Goal: Check status: Check status

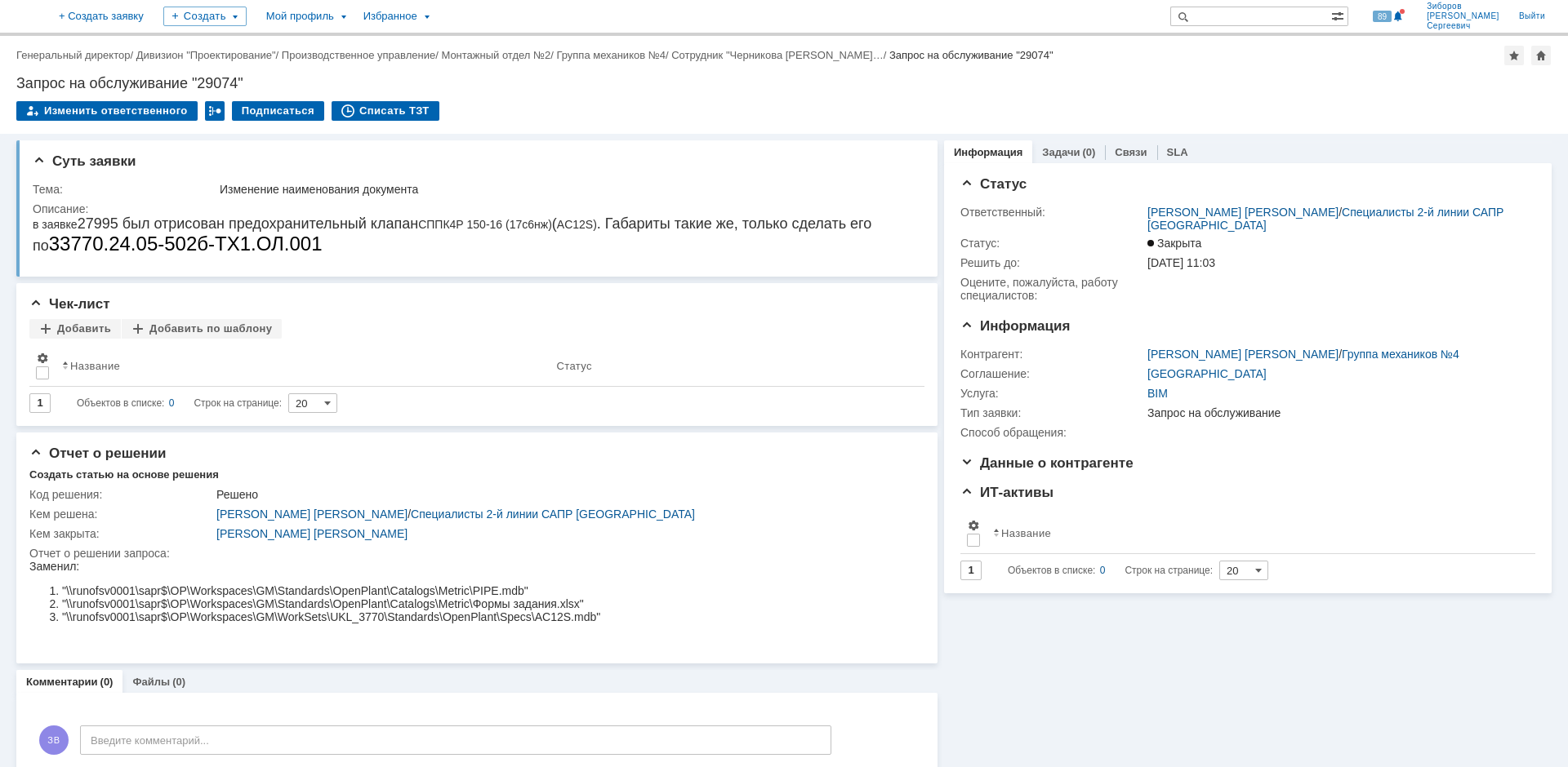
click at [19, 17] on img at bounding box center [19, 17] width 0 height 0
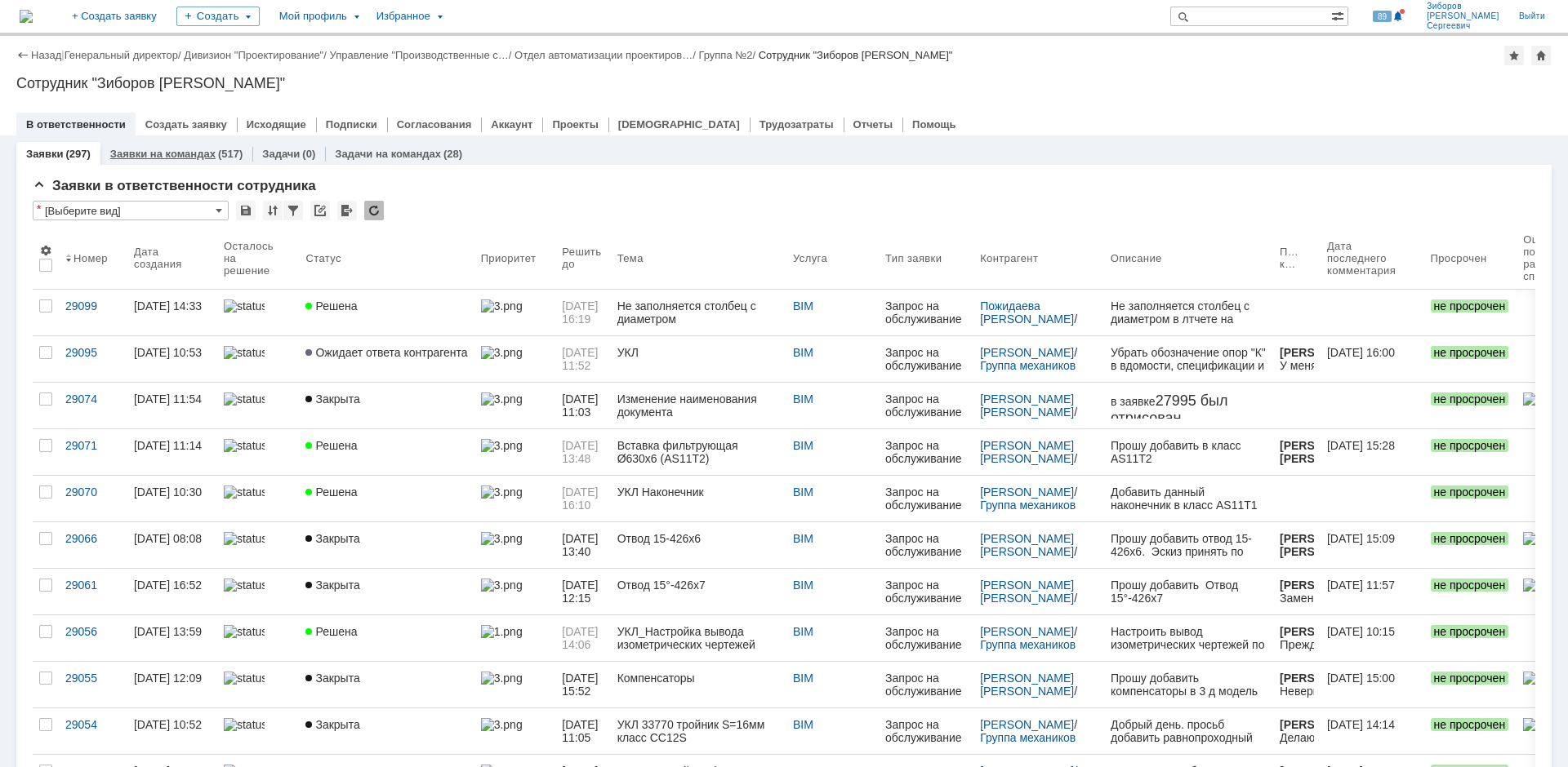
click at [196, 149] on link "Заявки на командах" at bounding box center [162, 154] width 106 height 12
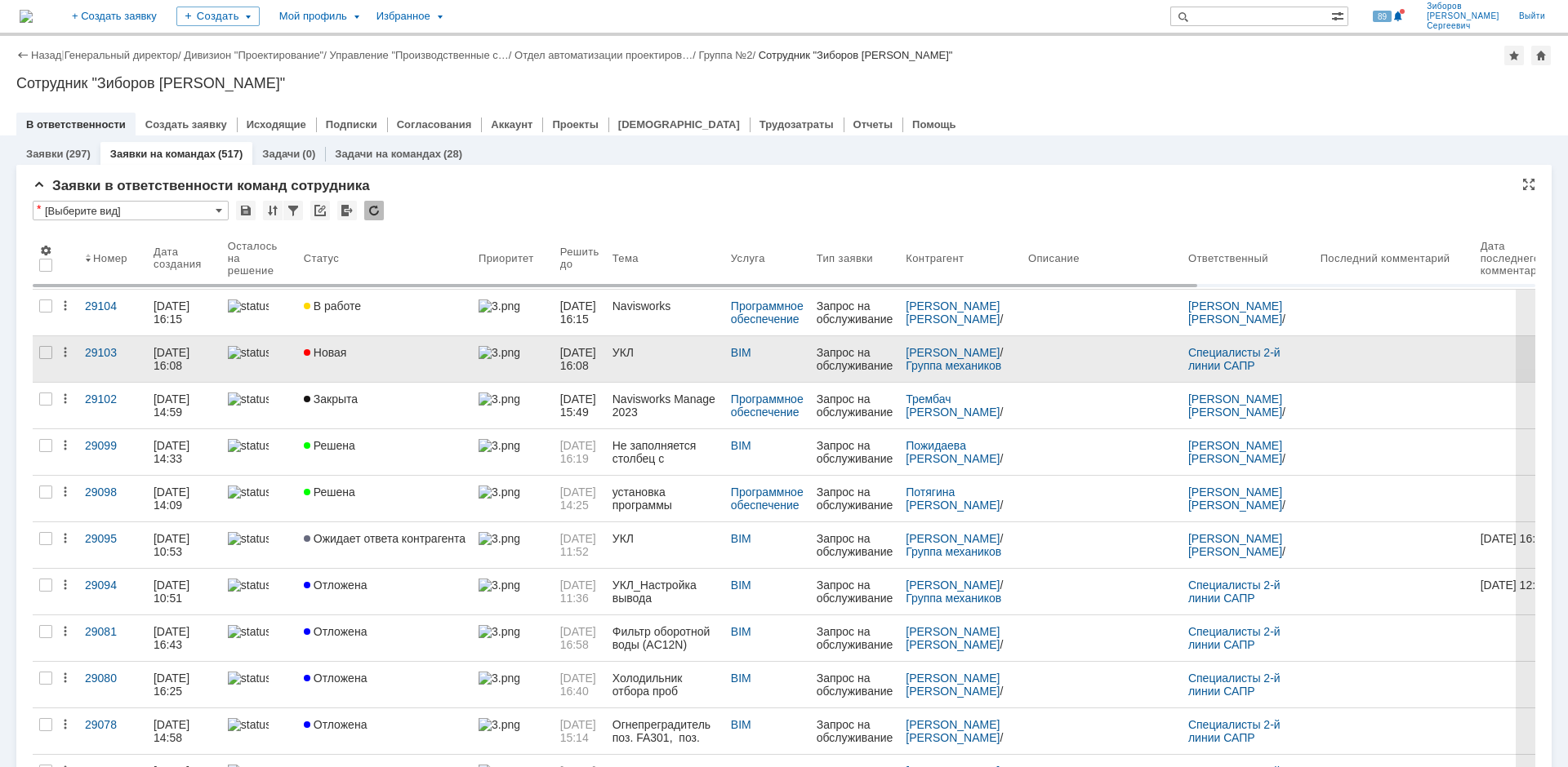
click at [373, 353] on div "Новая" at bounding box center [384, 352] width 161 height 13
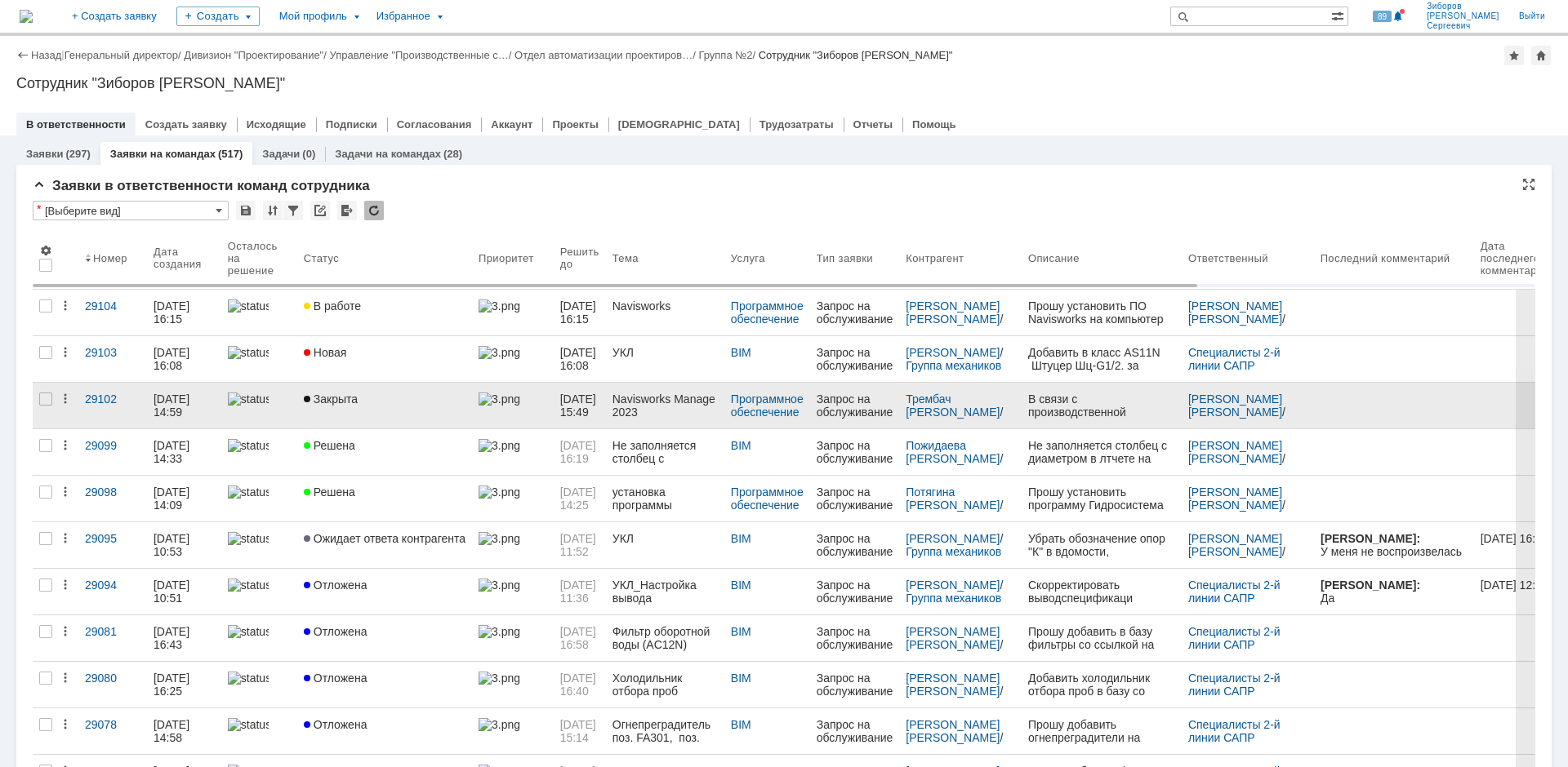
click at [406, 404] on div "Закрыта" at bounding box center [384, 399] width 161 height 13
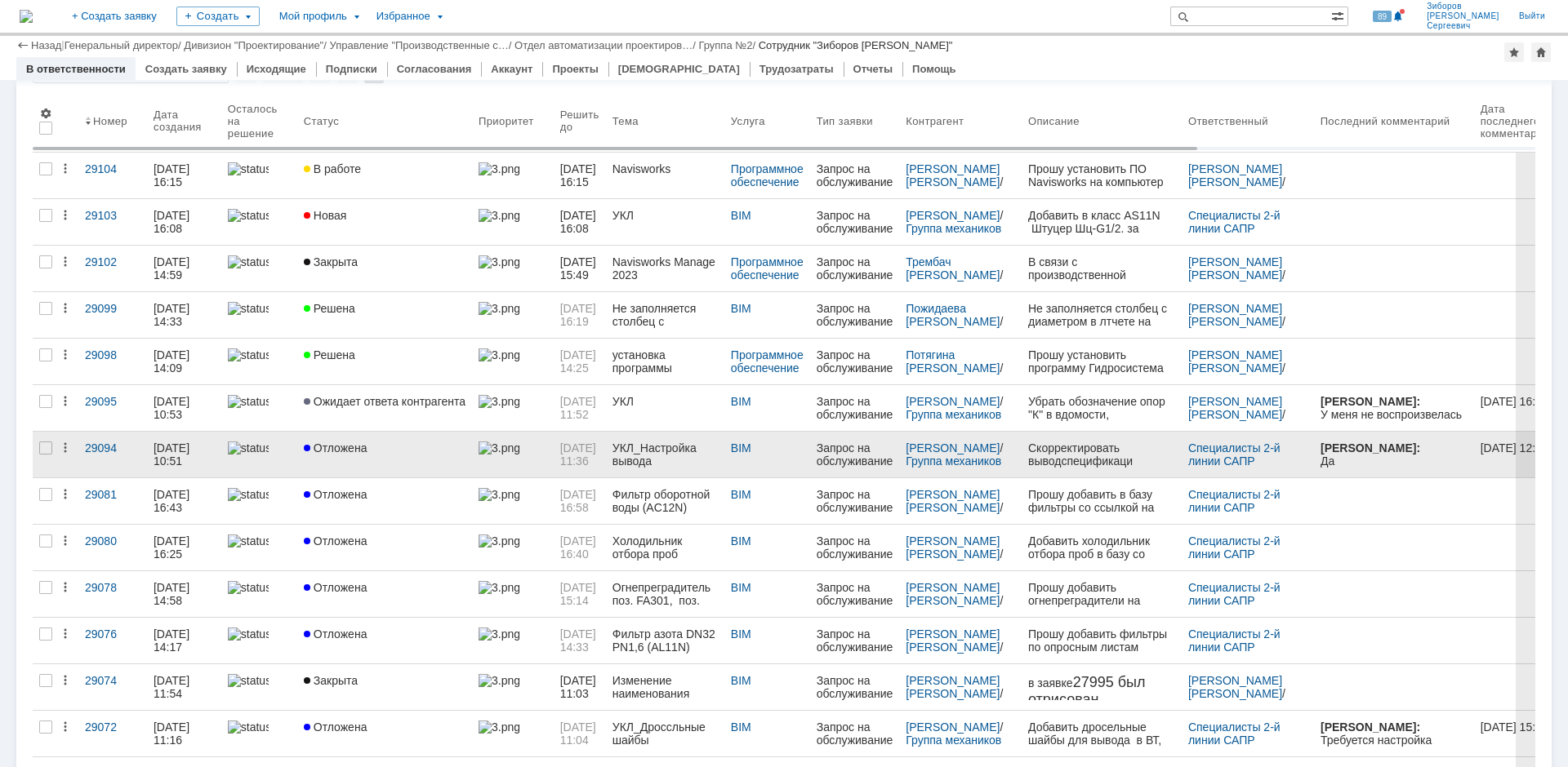
click at [641, 451] on div "УКЛ_Настройка вывода спецификации арматуры." at bounding box center [665, 455] width 106 height 26
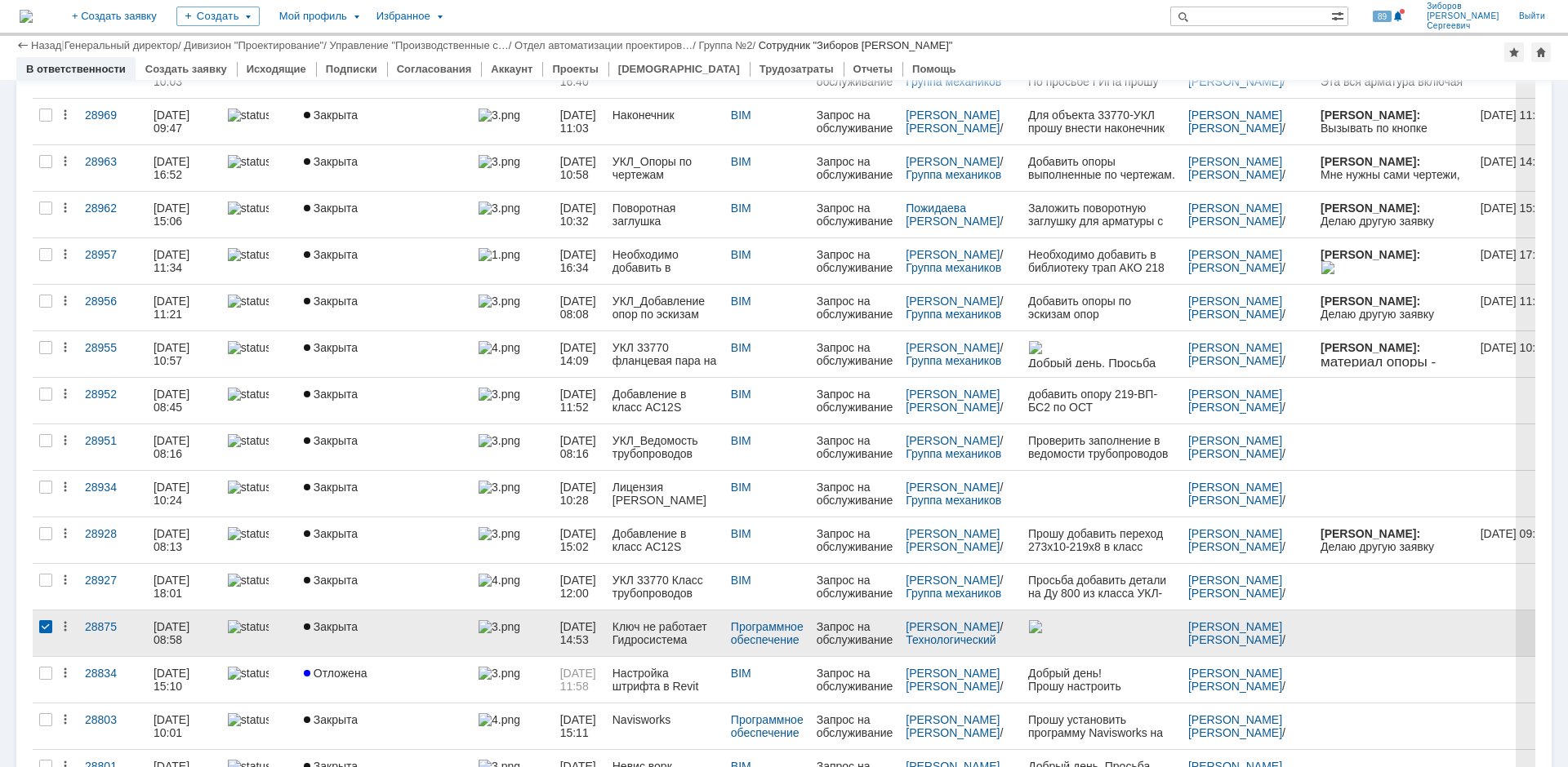
click at [50, 628] on div at bounding box center [45, 627] width 13 height 13
click at [46, 627] on div at bounding box center [45, 627] width 13 height 13
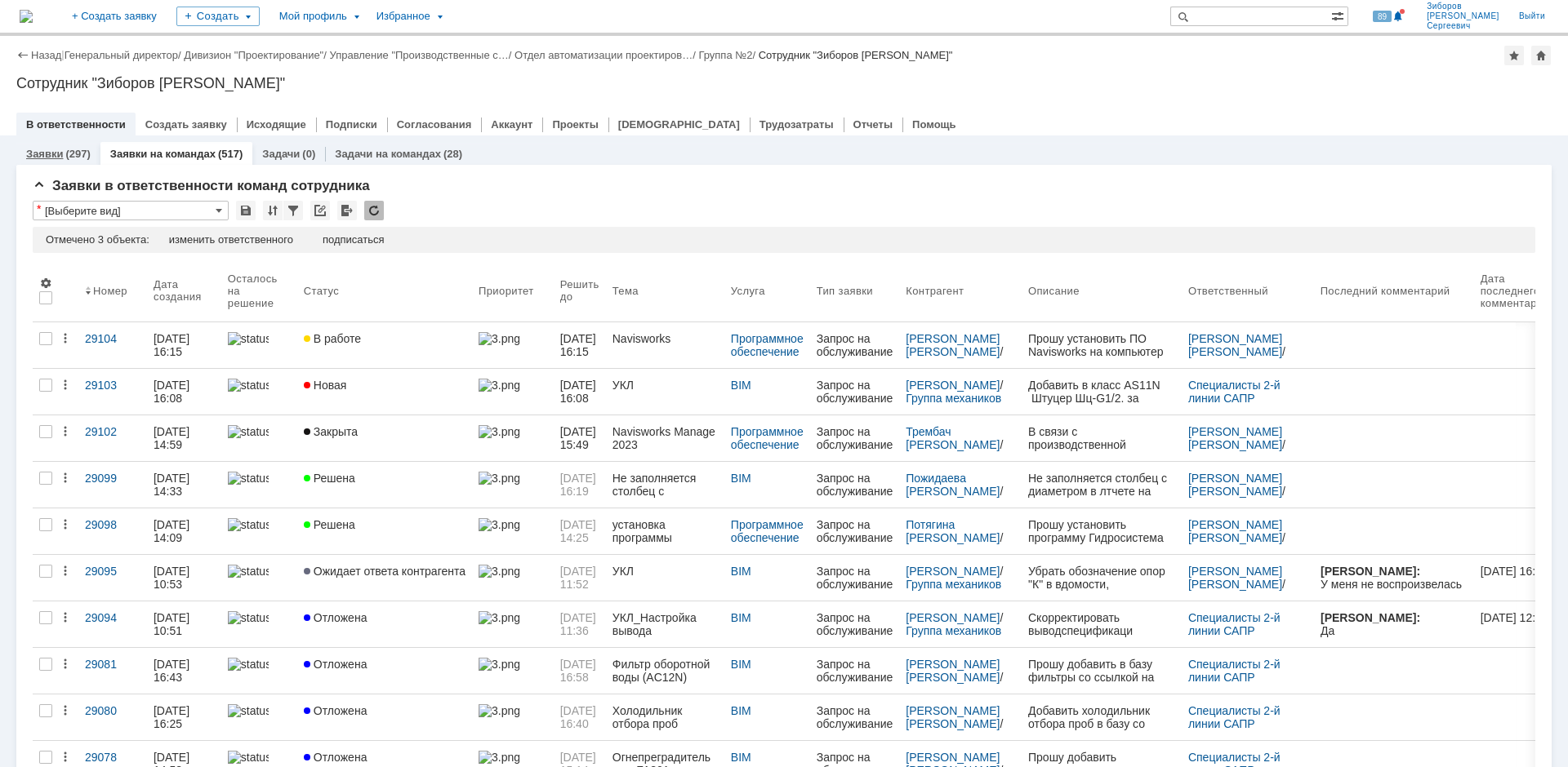
click at [70, 152] on div "(297)" at bounding box center [78, 154] width 24 height 12
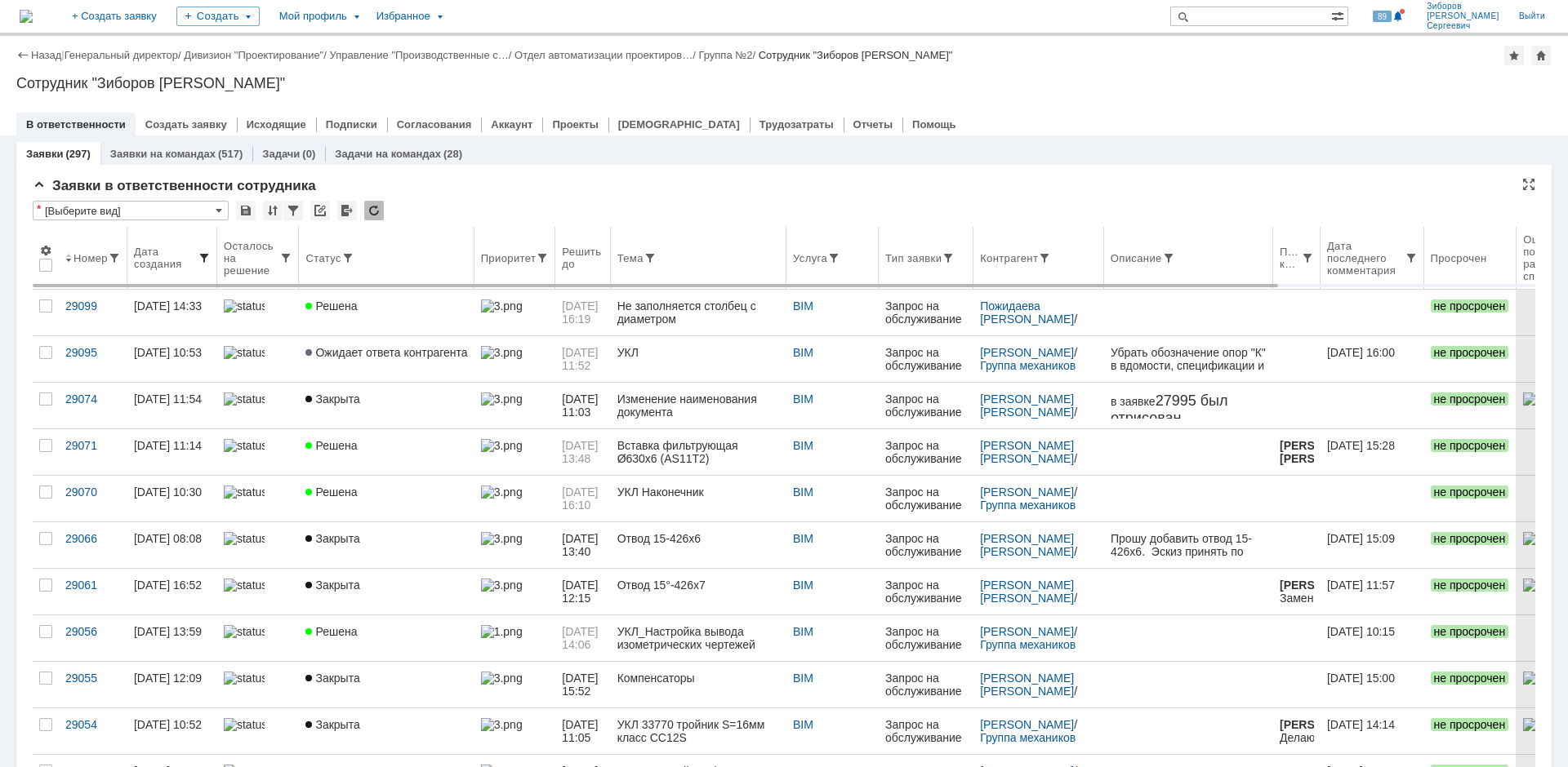
click at [202, 258] on span at bounding box center [204, 257] width 13 height 13
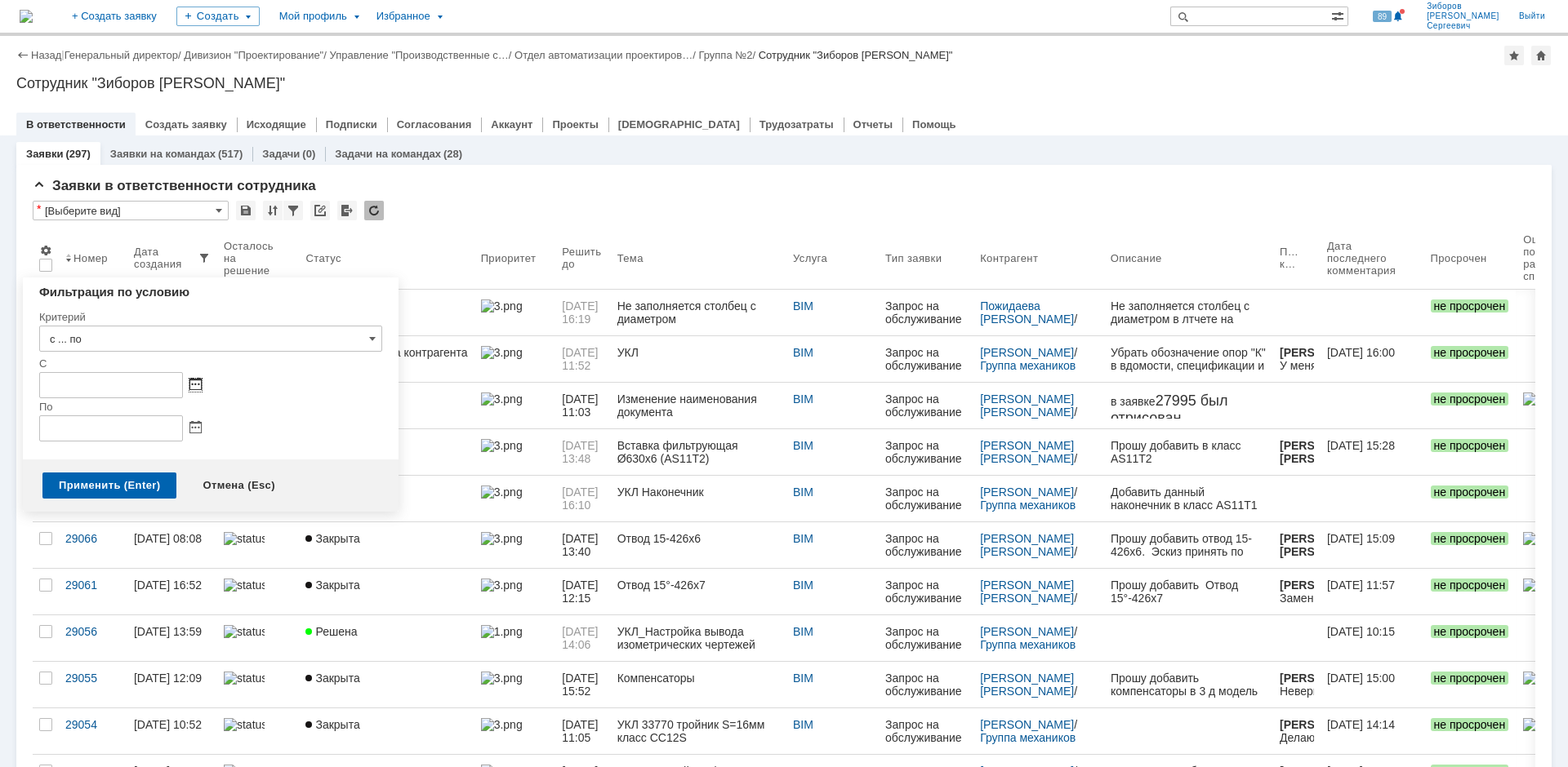
click at [200, 385] on span at bounding box center [195, 385] width 12 height 13
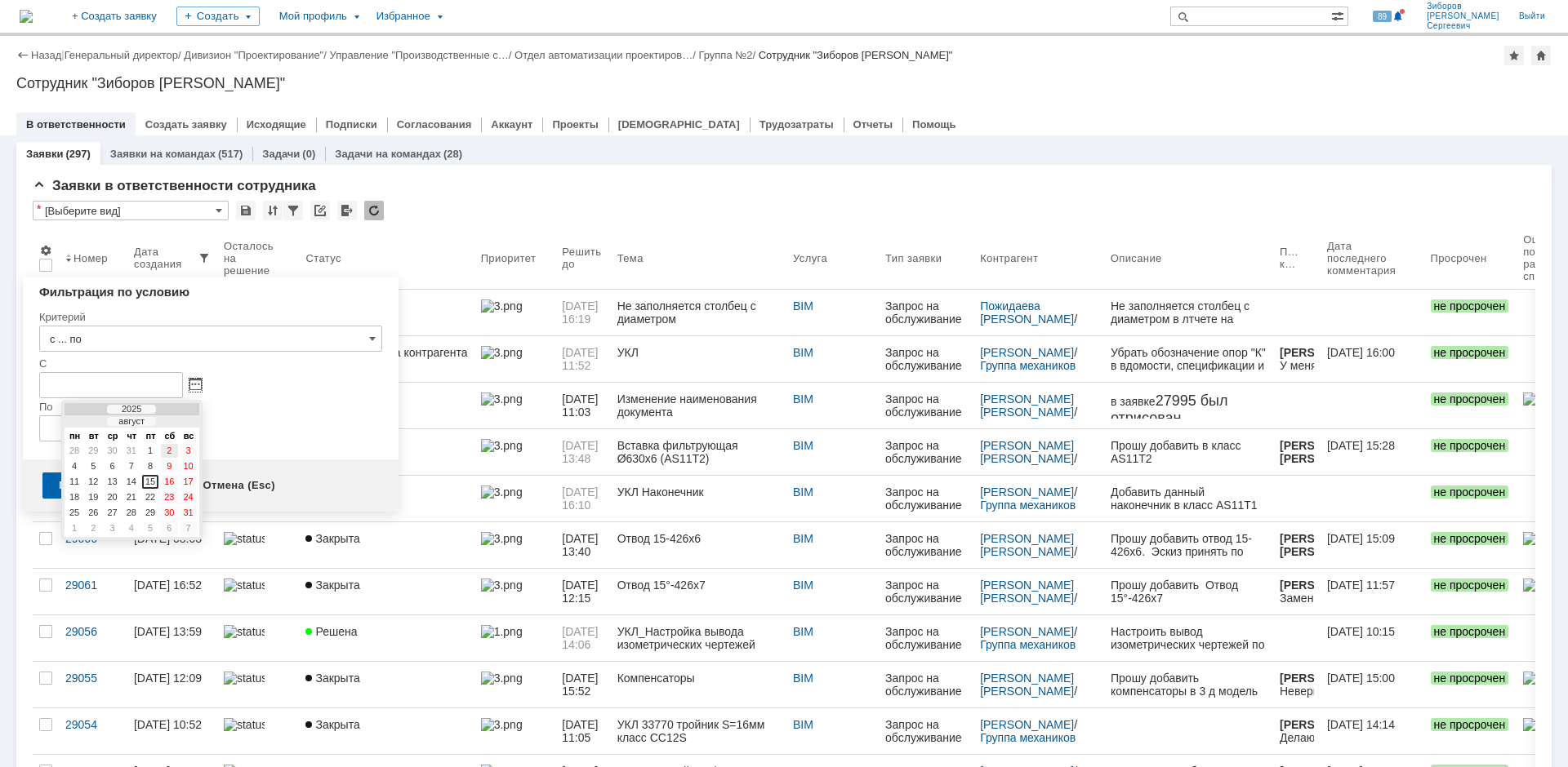
click at [151, 450] on div "1" at bounding box center [150, 451] width 17 height 14
type input "[DATE] 00:00"
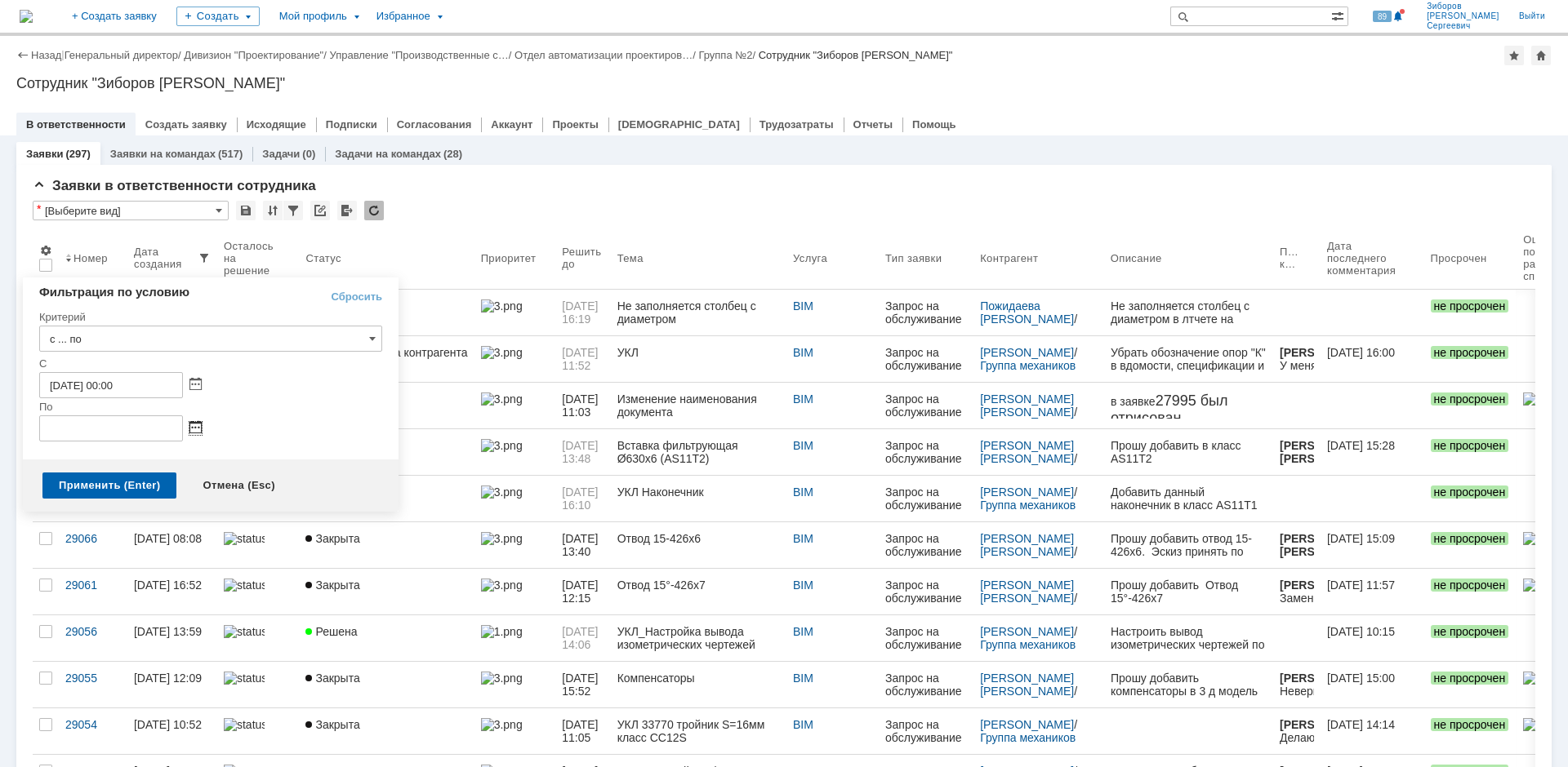
click at [195, 429] on span at bounding box center [195, 428] width 12 height 13
click at [152, 522] on div "15" at bounding box center [150, 526] width 17 height 14
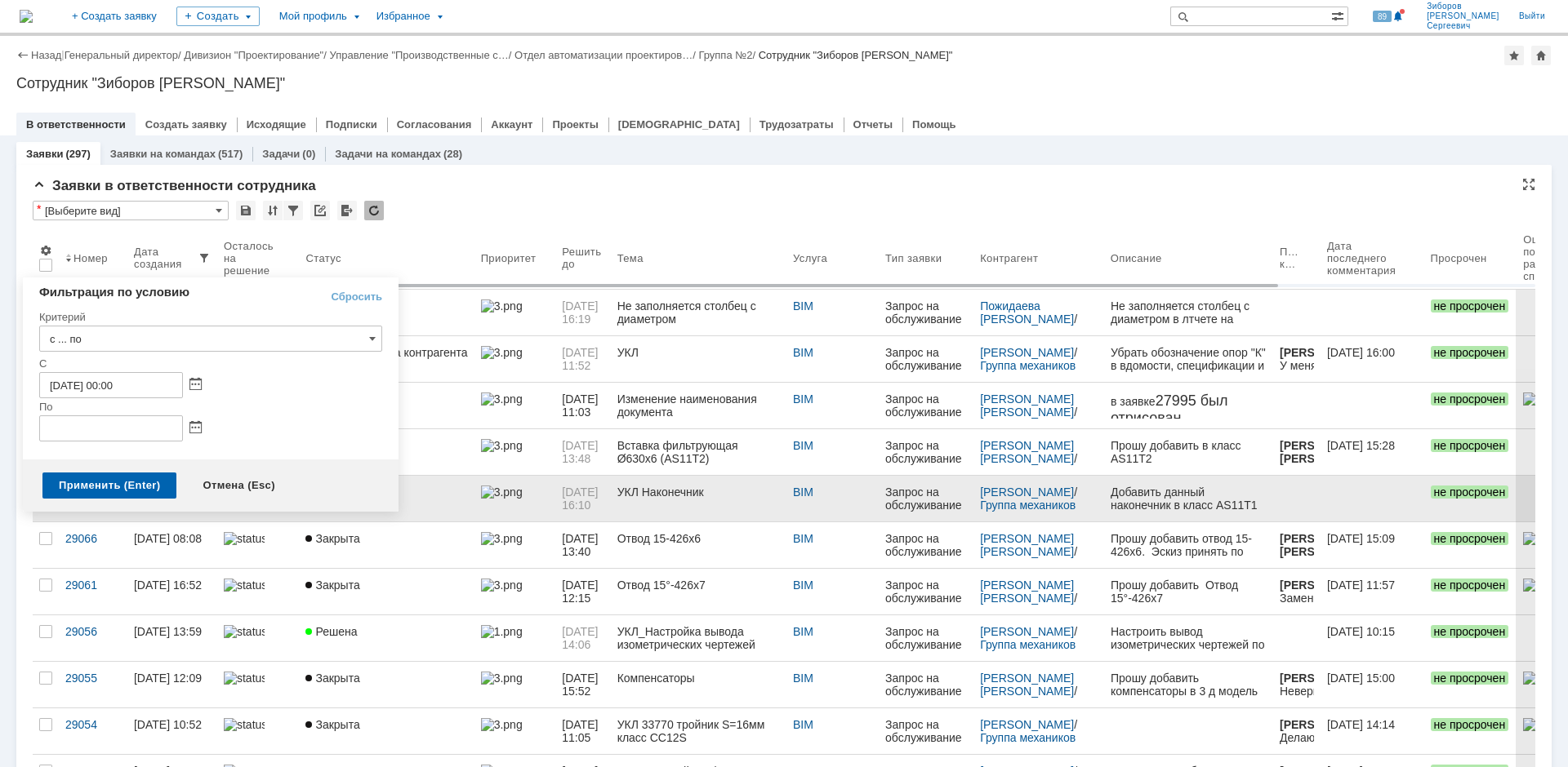
type input "[DATE] 23:59"
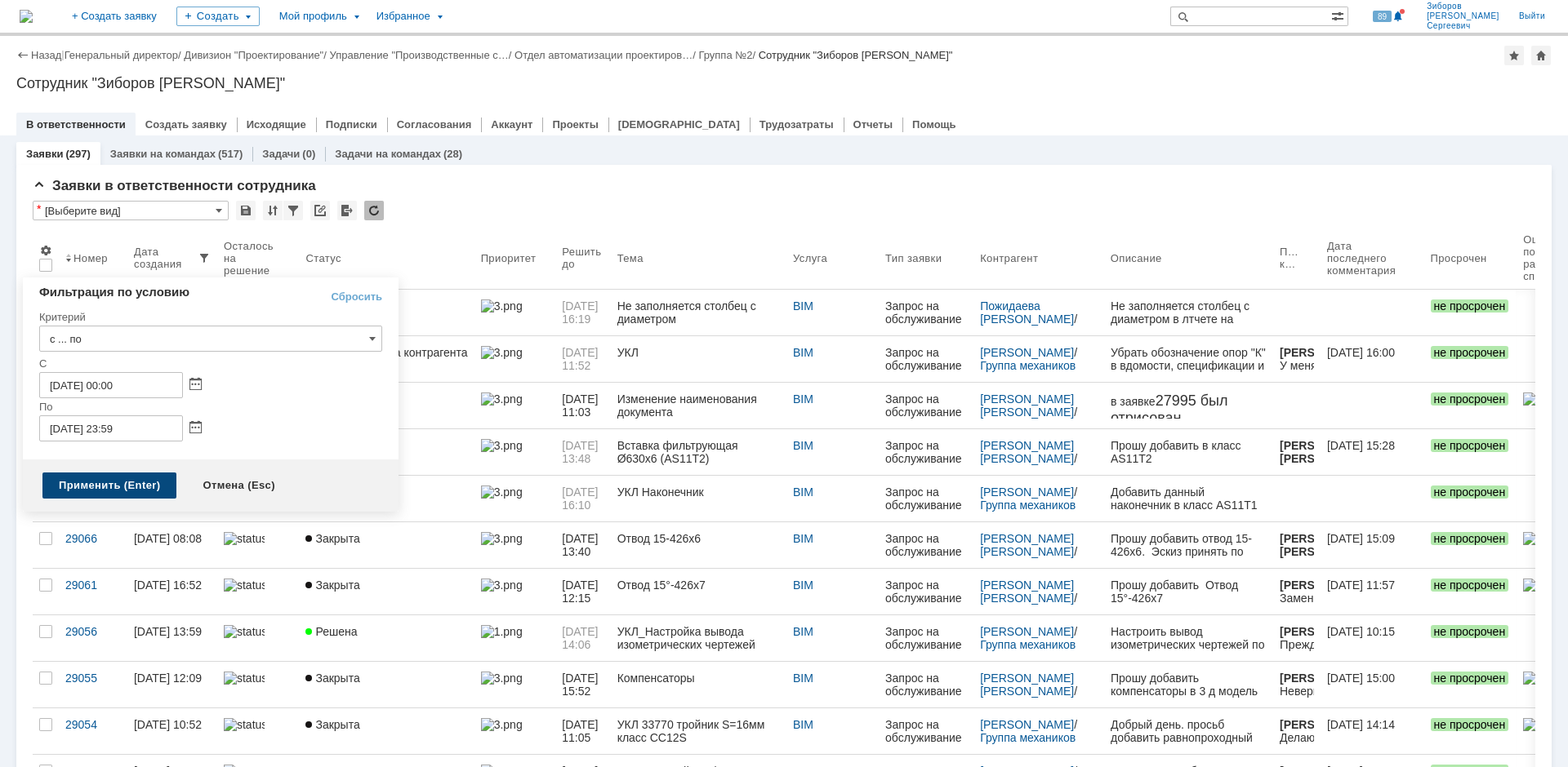
click at [112, 488] on div "Применить (Enter)" at bounding box center [110, 485] width 134 height 26
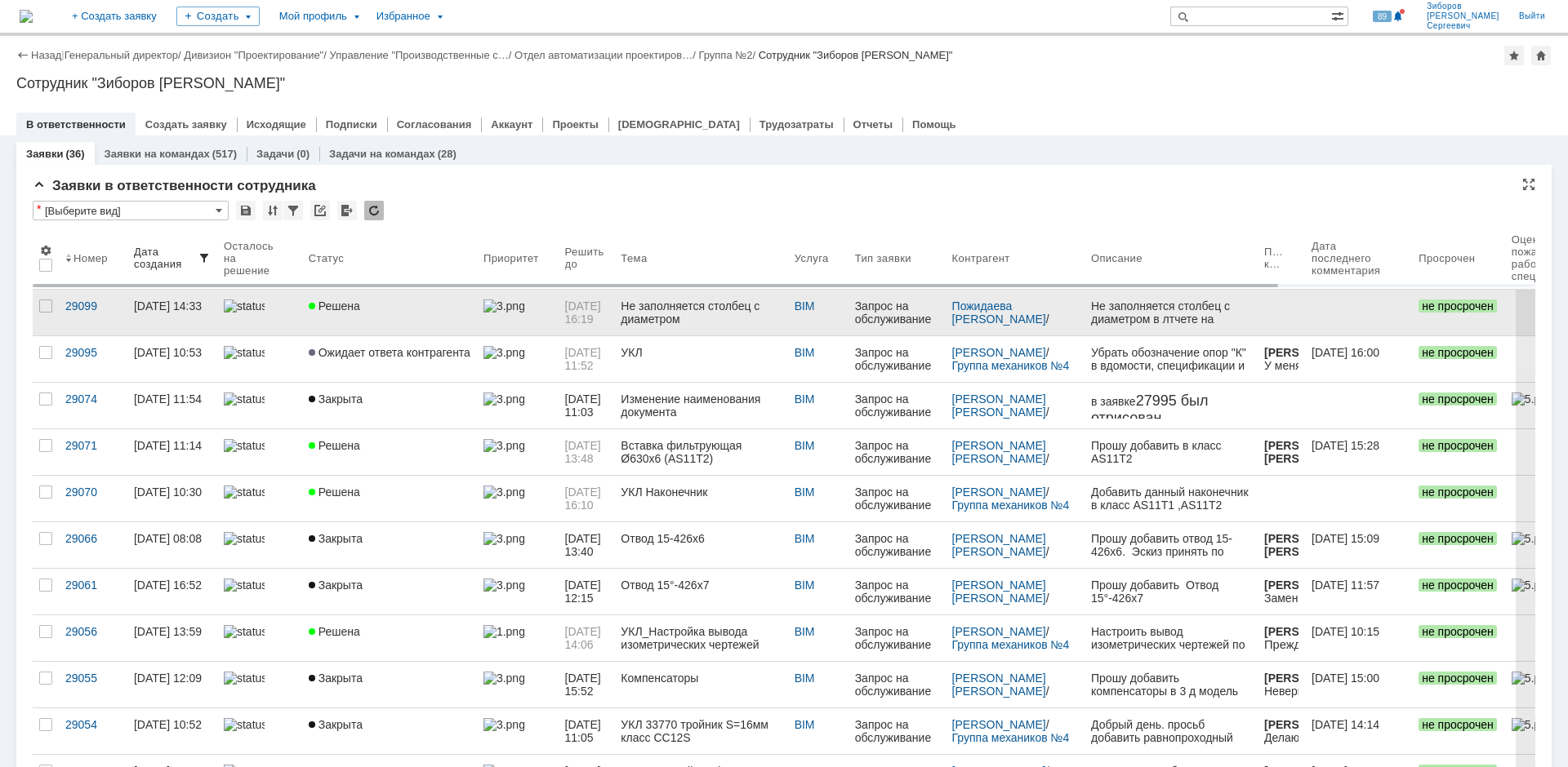
click at [355, 303] on span "Решена" at bounding box center [334, 306] width 51 height 13
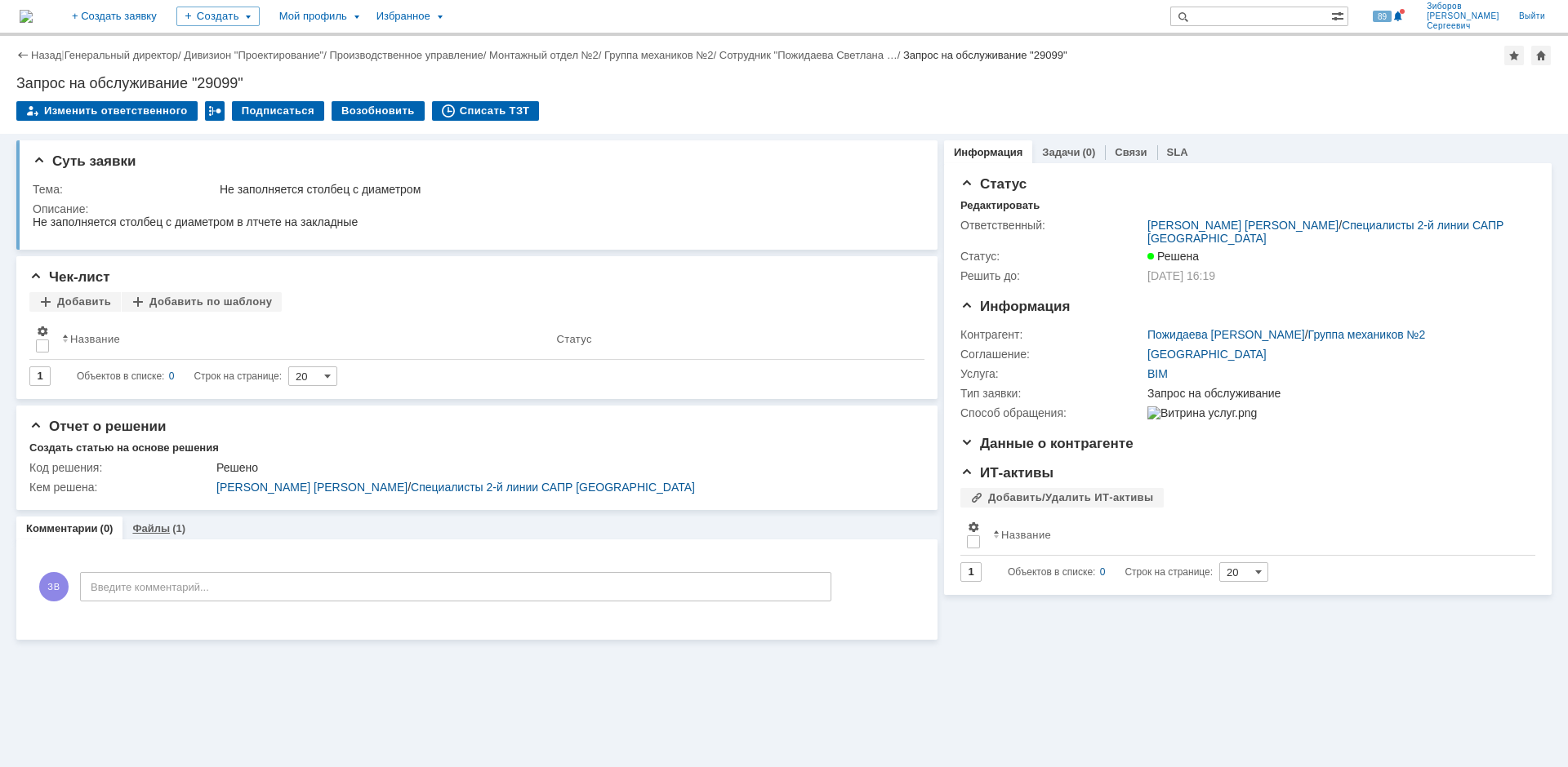
click at [161, 531] on link "Файлы" at bounding box center [151, 528] width 37 height 12
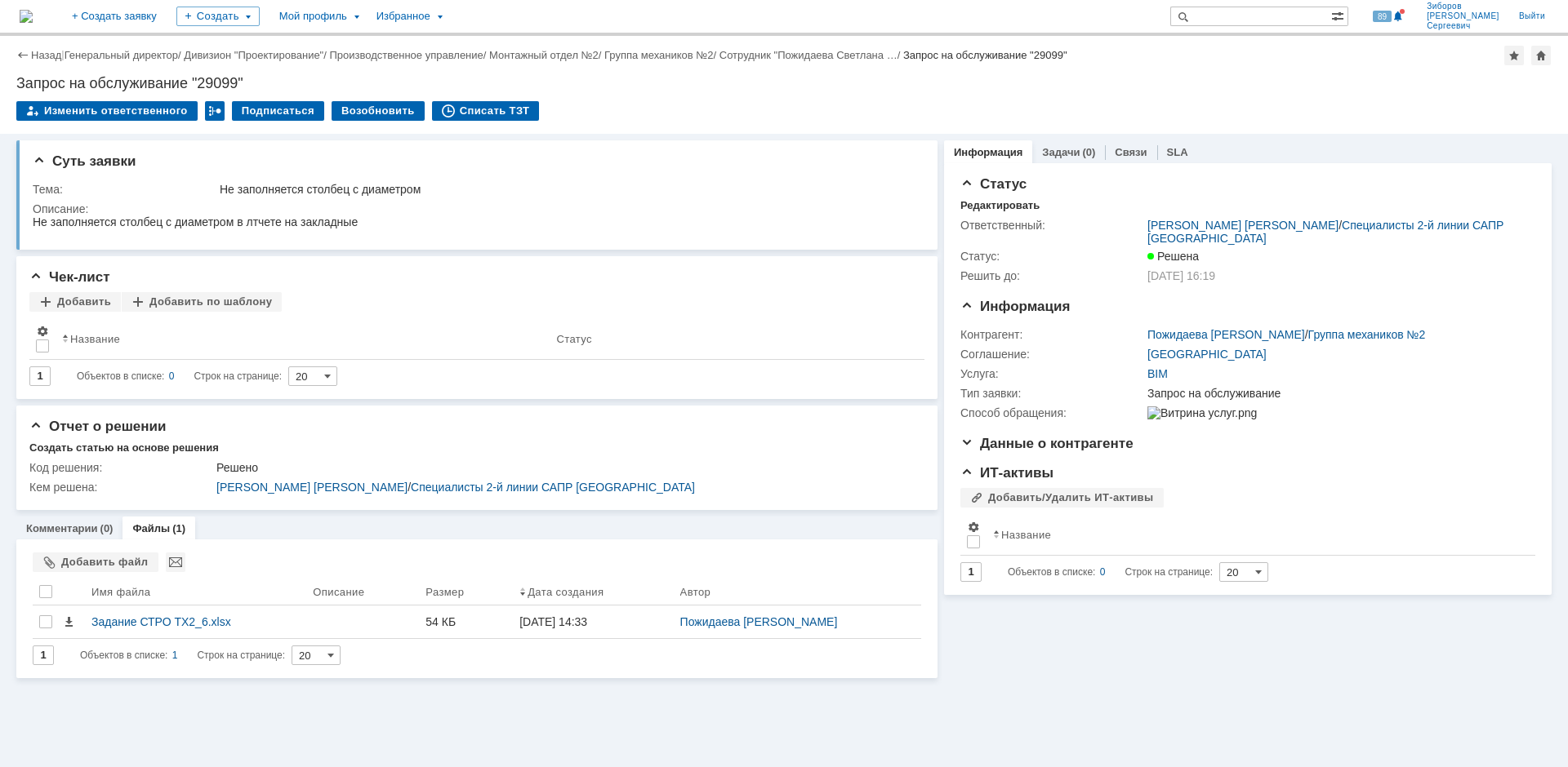
click at [32, 10] on img at bounding box center [25, 16] width 13 height 13
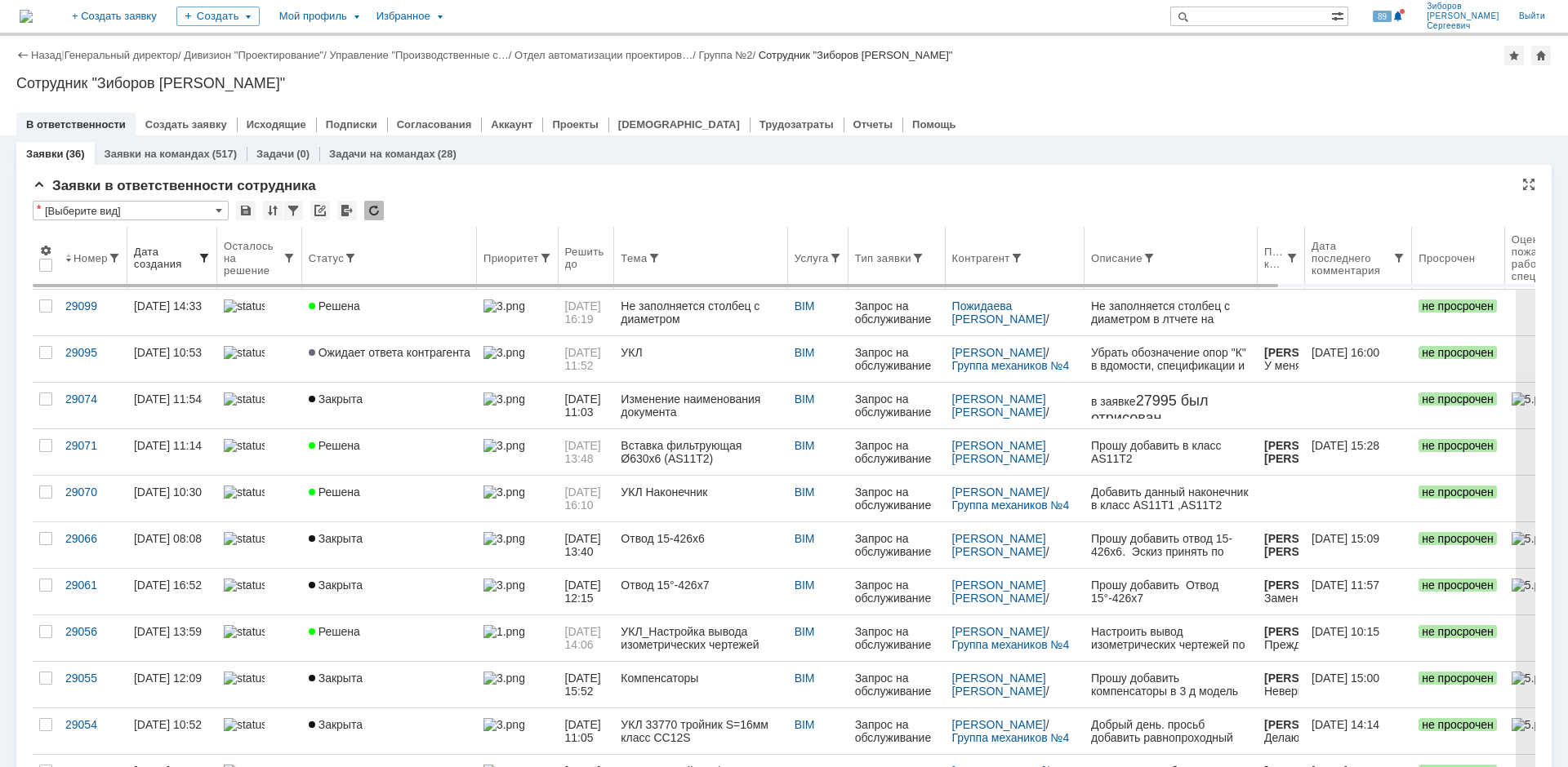
click at [206, 253] on span at bounding box center [204, 257] width 13 height 13
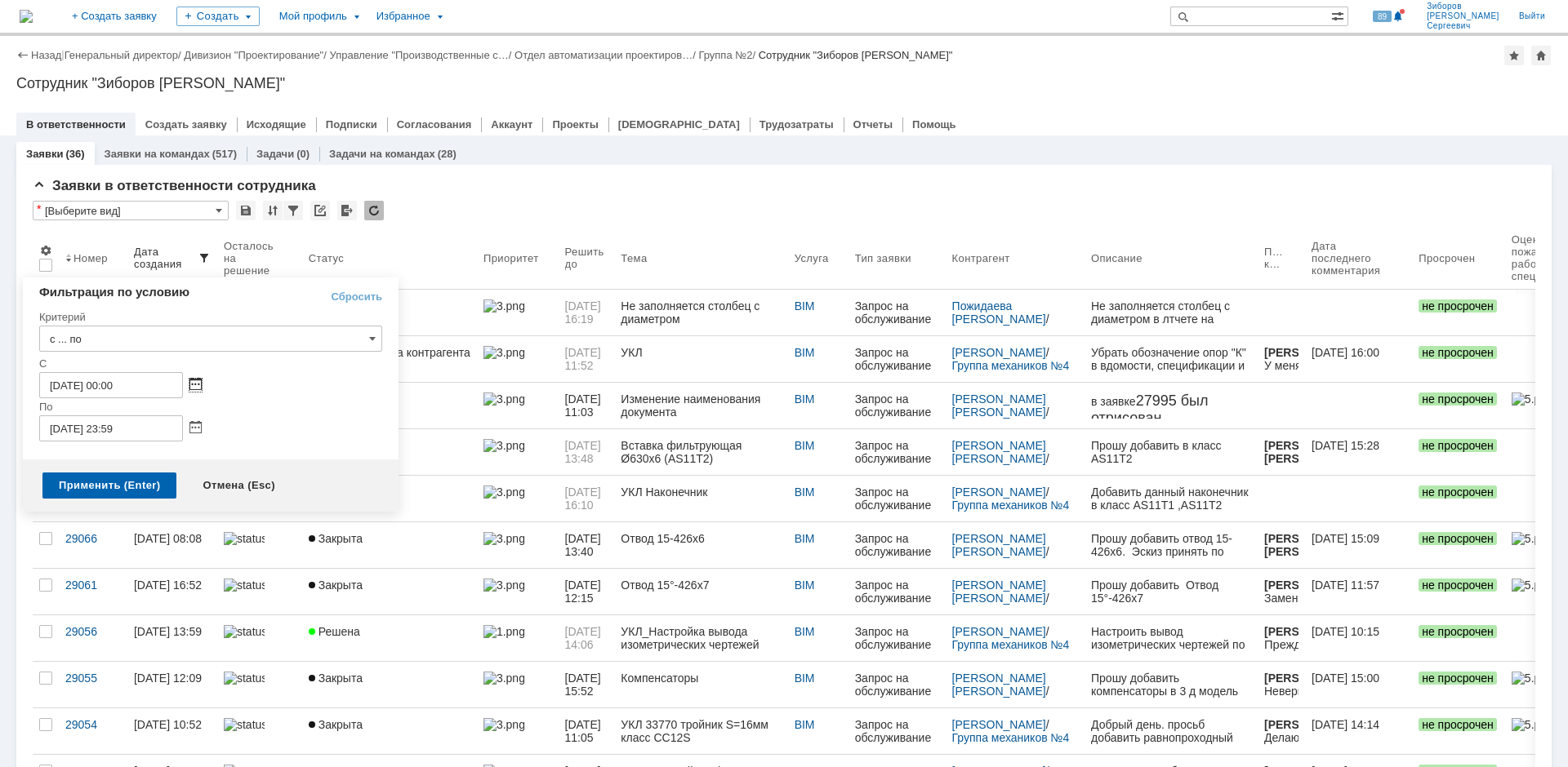
click at [194, 381] on span at bounding box center [195, 385] width 12 height 13
click at [83, 421] on div at bounding box center [85, 423] width 11 height 10
click at [84, 421] on div at bounding box center [85, 423] width 11 height 10
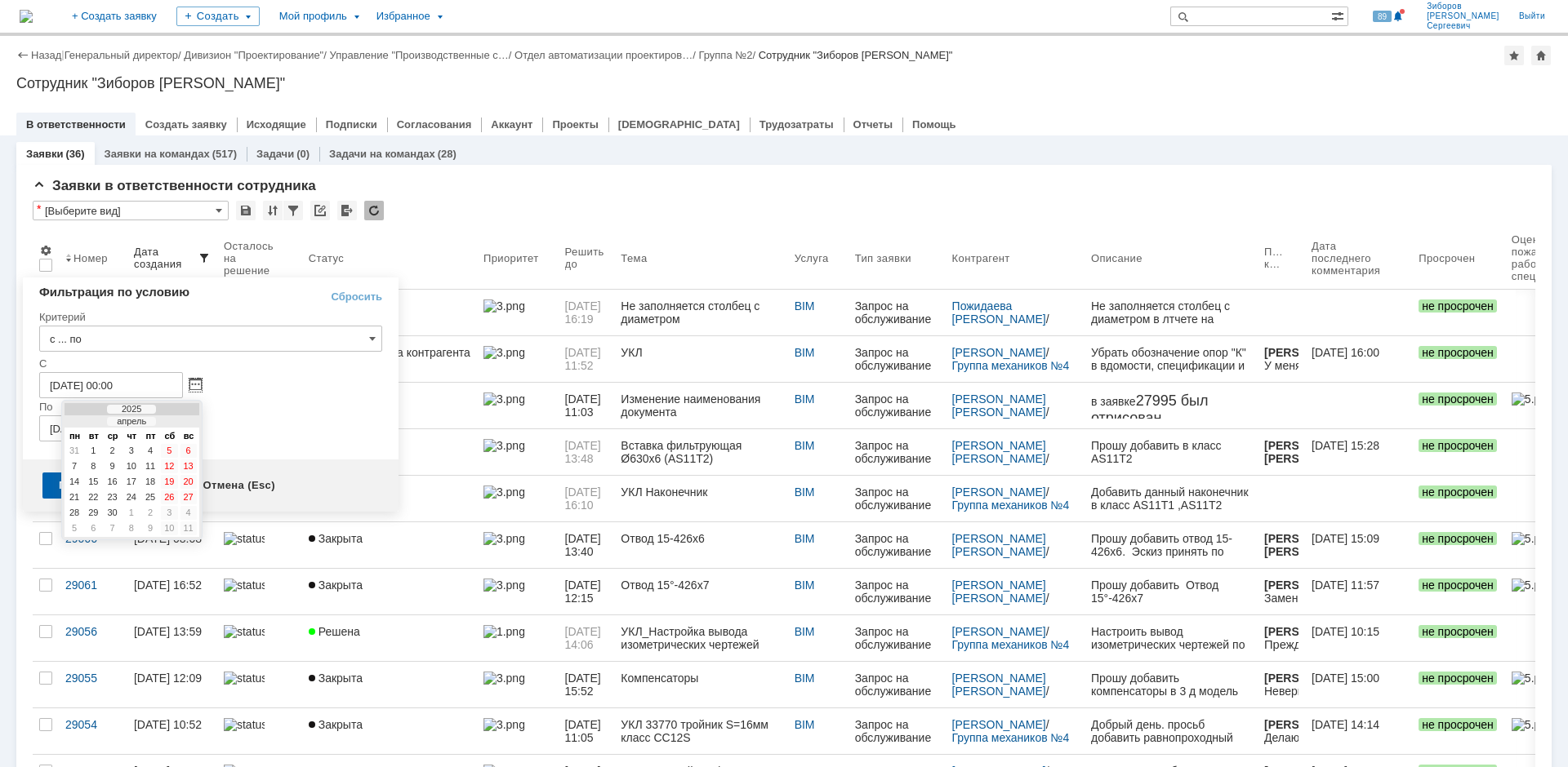
click at [84, 421] on div at bounding box center [85, 423] width 11 height 10
click at [82, 421] on div at bounding box center [85, 423] width 11 height 10
click at [81, 421] on div at bounding box center [85, 423] width 11 height 10
click at [118, 453] on div "1" at bounding box center [112, 451] width 17 height 14
type input "[DATE] 00:00"
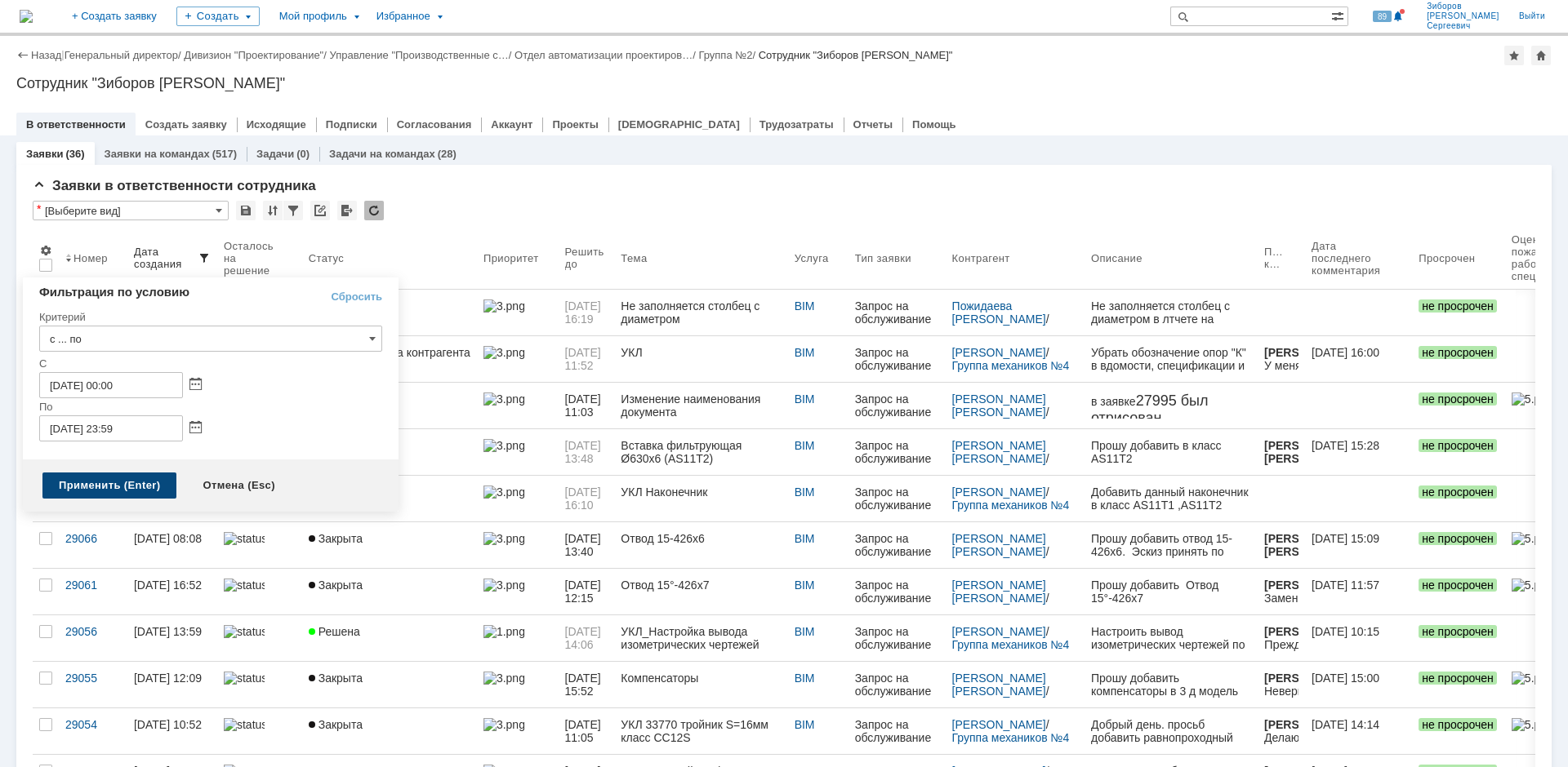
click at [112, 482] on div "Применить (Enter)" at bounding box center [110, 485] width 134 height 26
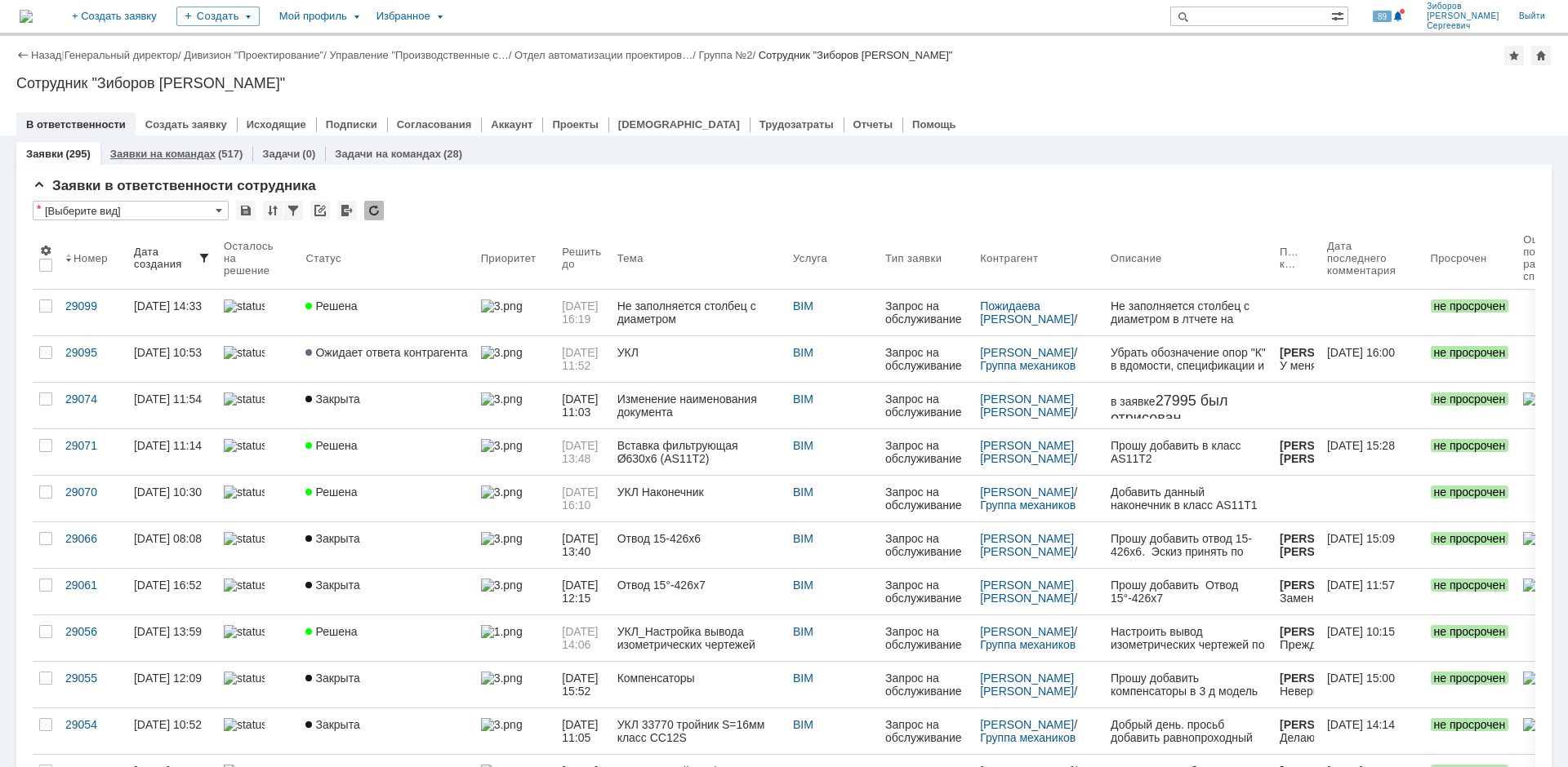
click at [170, 159] on link "Заявки на командах" at bounding box center [162, 154] width 106 height 12
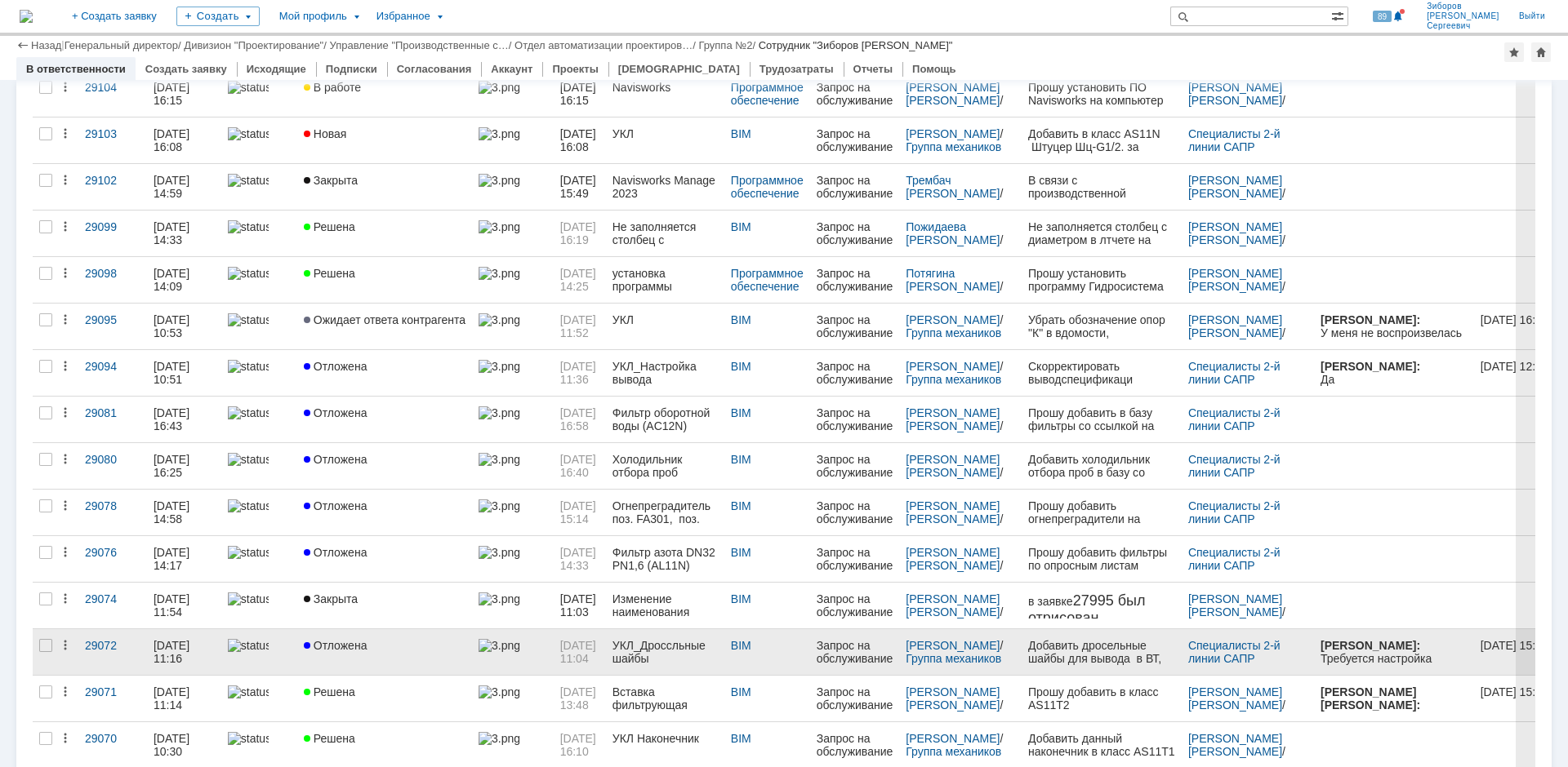
click at [385, 638] on link "Отложена" at bounding box center [385, 652] width 174 height 45
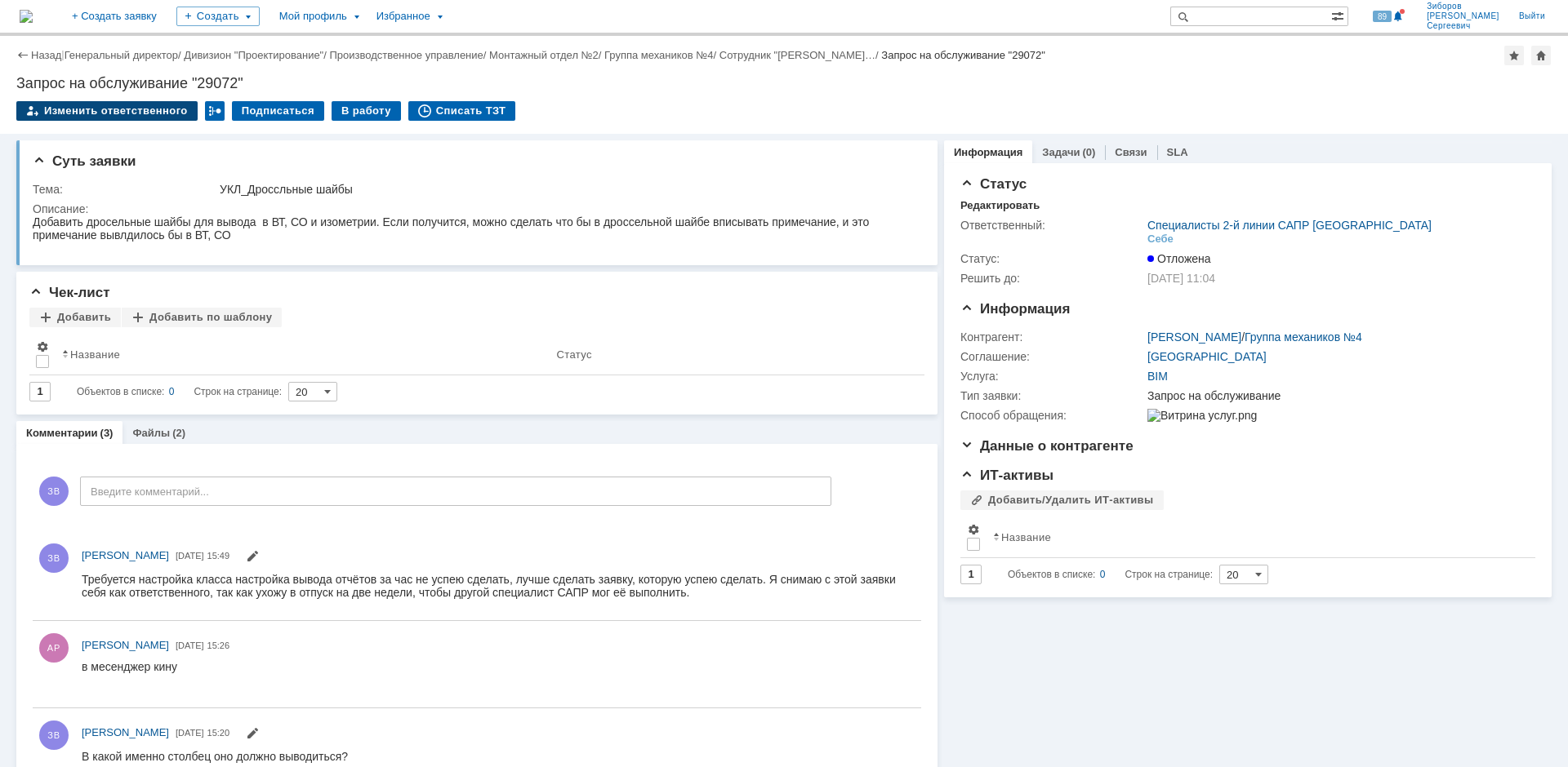
click at [148, 113] on div "Изменить ответственного" at bounding box center [107, 111] width 181 height 19
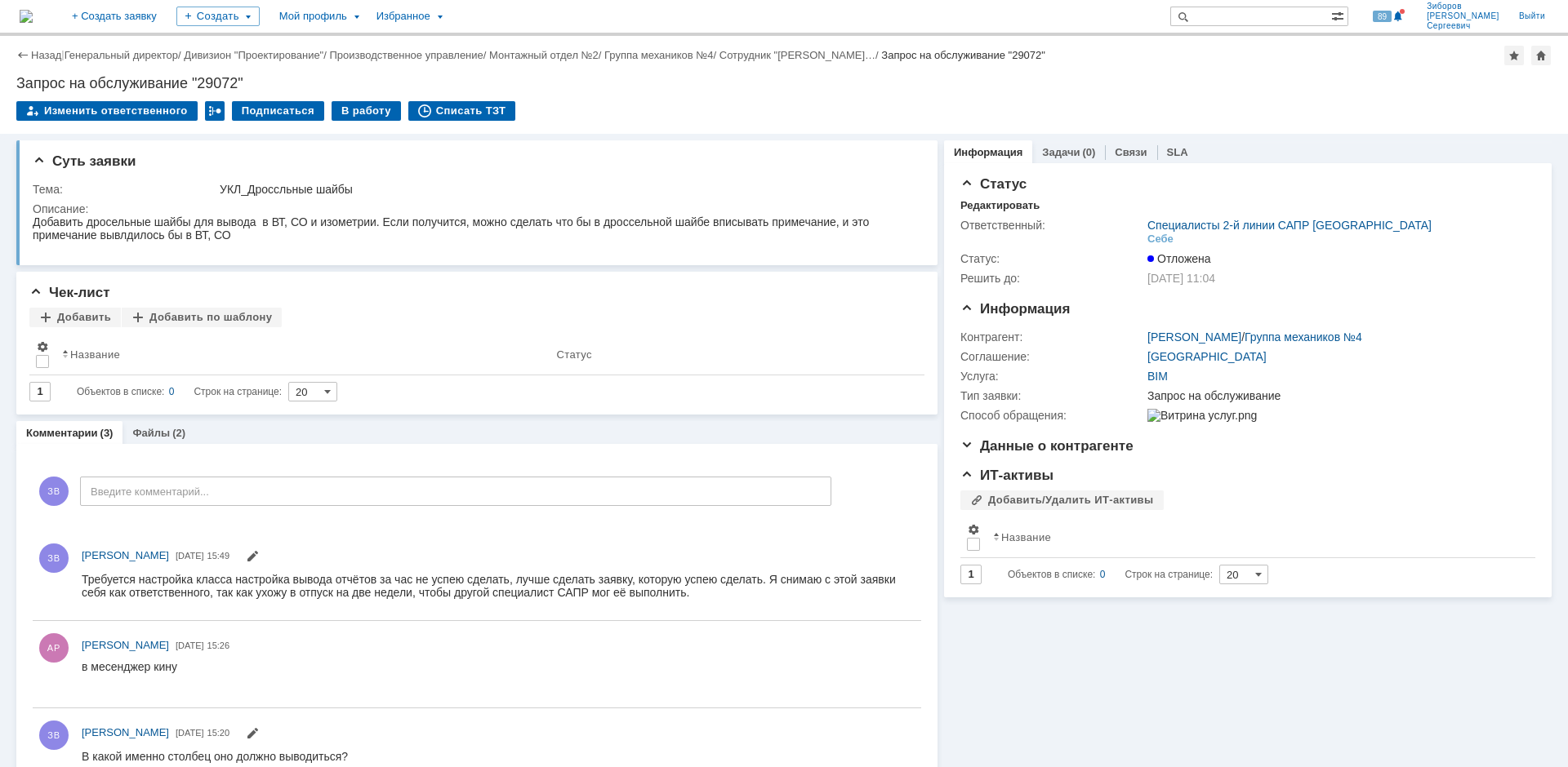
click at [32, 23] on img at bounding box center [25, 16] width 13 height 13
